Goal: Task Accomplishment & Management: Complete application form

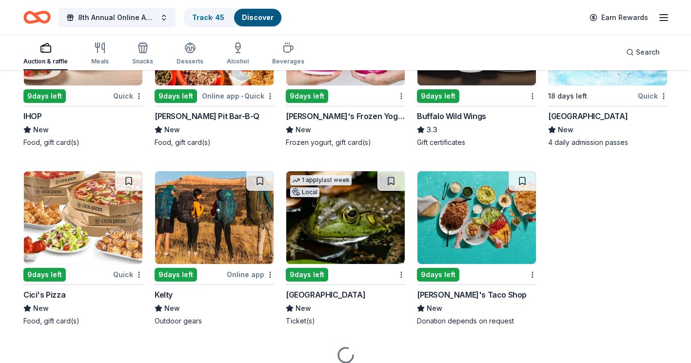
scroll to position [5433, 0]
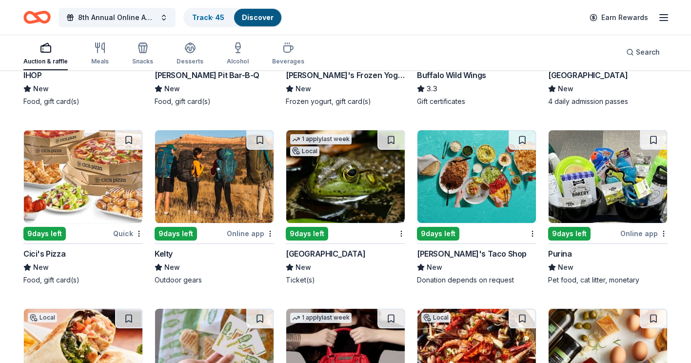
click at [463, 185] on img at bounding box center [477, 176] width 119 height 93
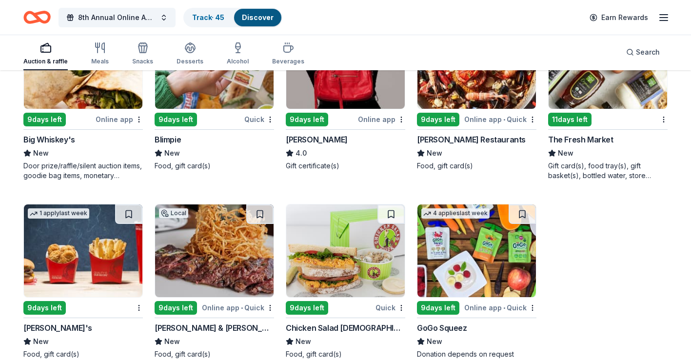
scroll to position [5774, 0]
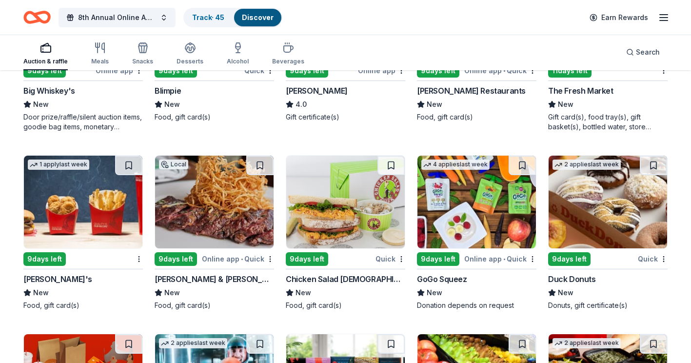
click at [331, 202] on img at bounding box center [345, 202] width 119 height 93
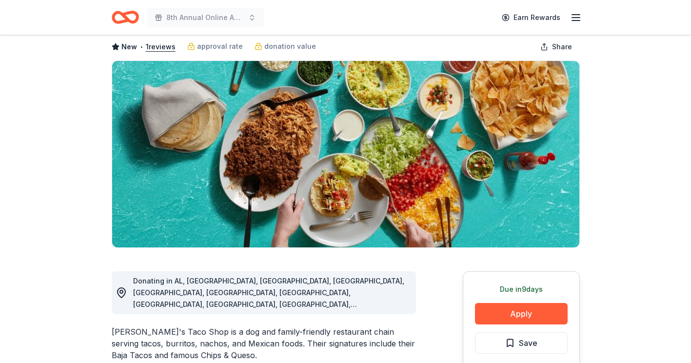
scroll to position [98, 0]
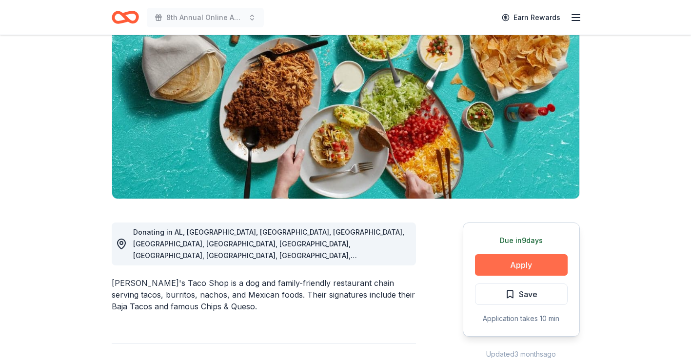
click at [530, 259] on button "Apply" at bounding box center [521, 264] width 93 height 21
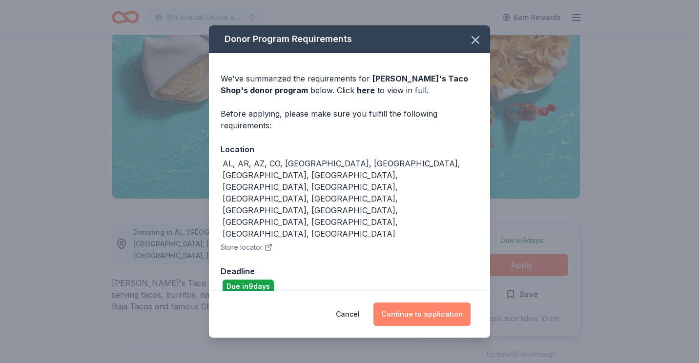
click at [433, 302] on button "Continue to application" at bounding box center [421, 313] width 97 height 23
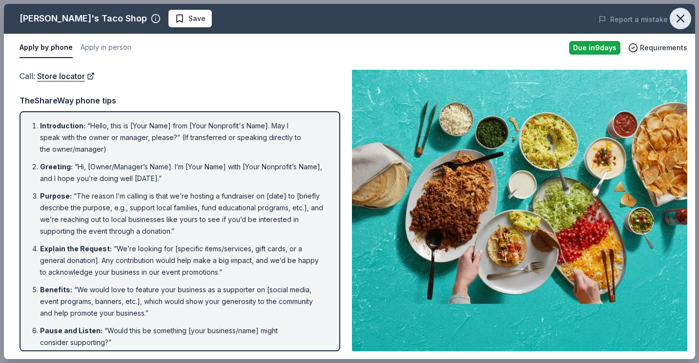
click at [684, 16] on icon "button" at bounding box center [680, 19] width 14 height 14
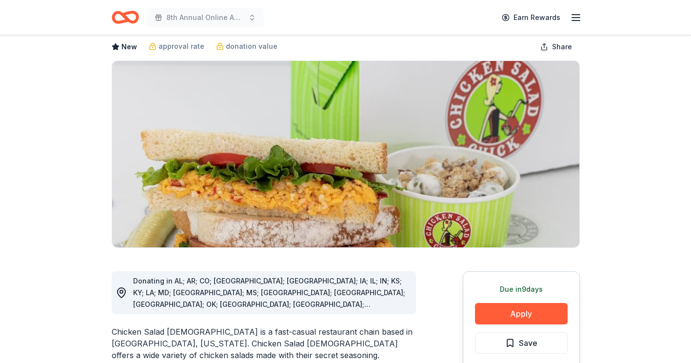
scroll to position [98, 0]
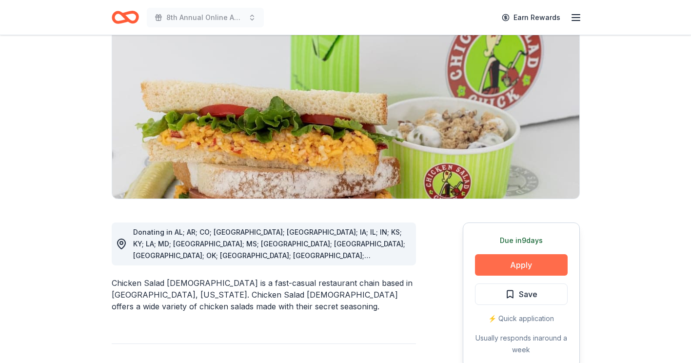
click at [487, 262] on button "Apply" at bounding box center [521, 264] width 93 height 21
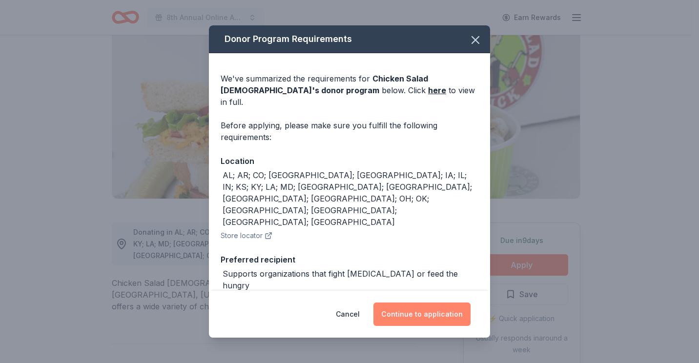
click at [423, 307] on button "Continue to application" at bounding box center [421, 313] width 97 height 23
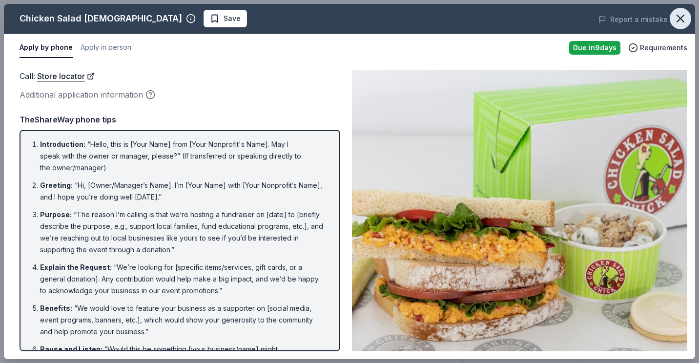
click at [687, 12] on button "button" at bounding box center [679, 18] width 21 height 21
